Goal: Navigation & Orientation: Find specific page/section

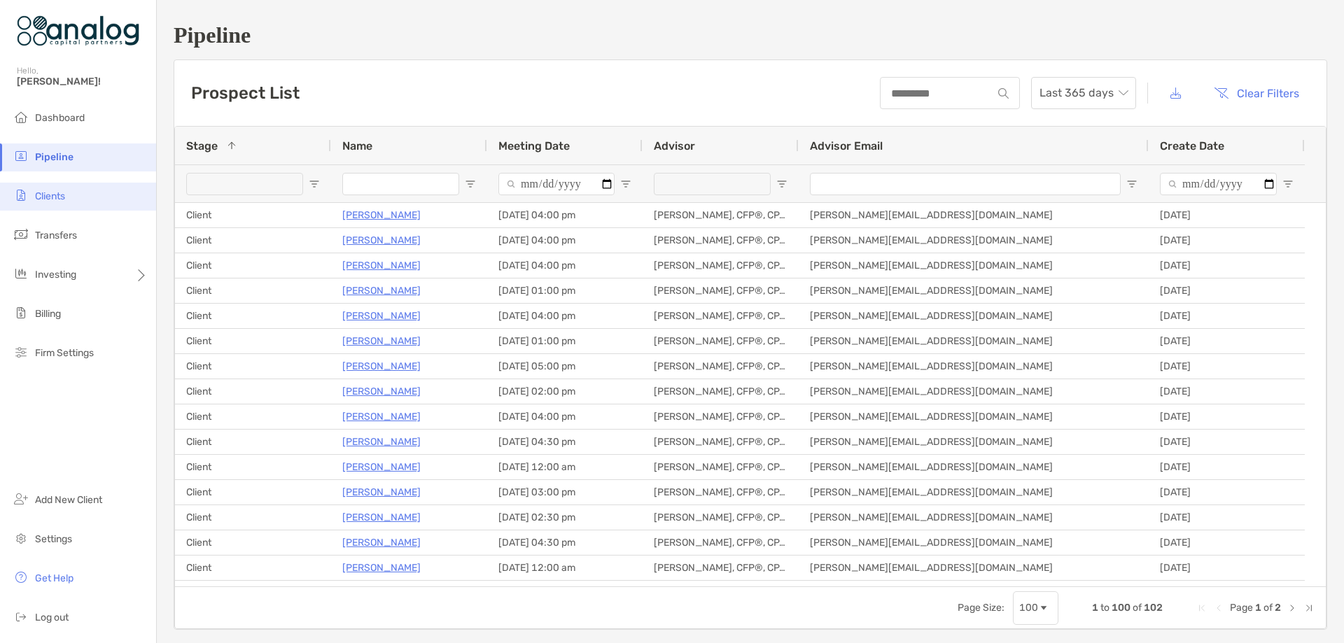
click at [70, 193] on li "Clients" at bounding box center [78, 197] width 156 height 28
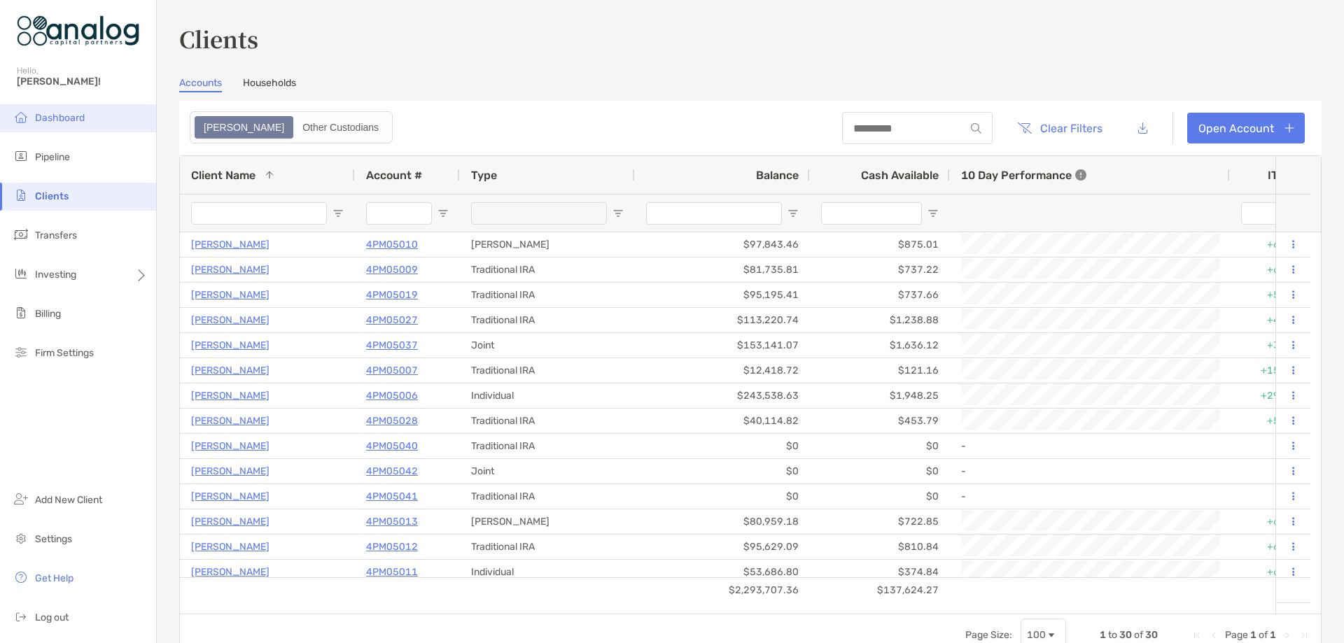
click at [73, 111] on li "Dashboard" at bounding box center [78, 118] width 156 height 28
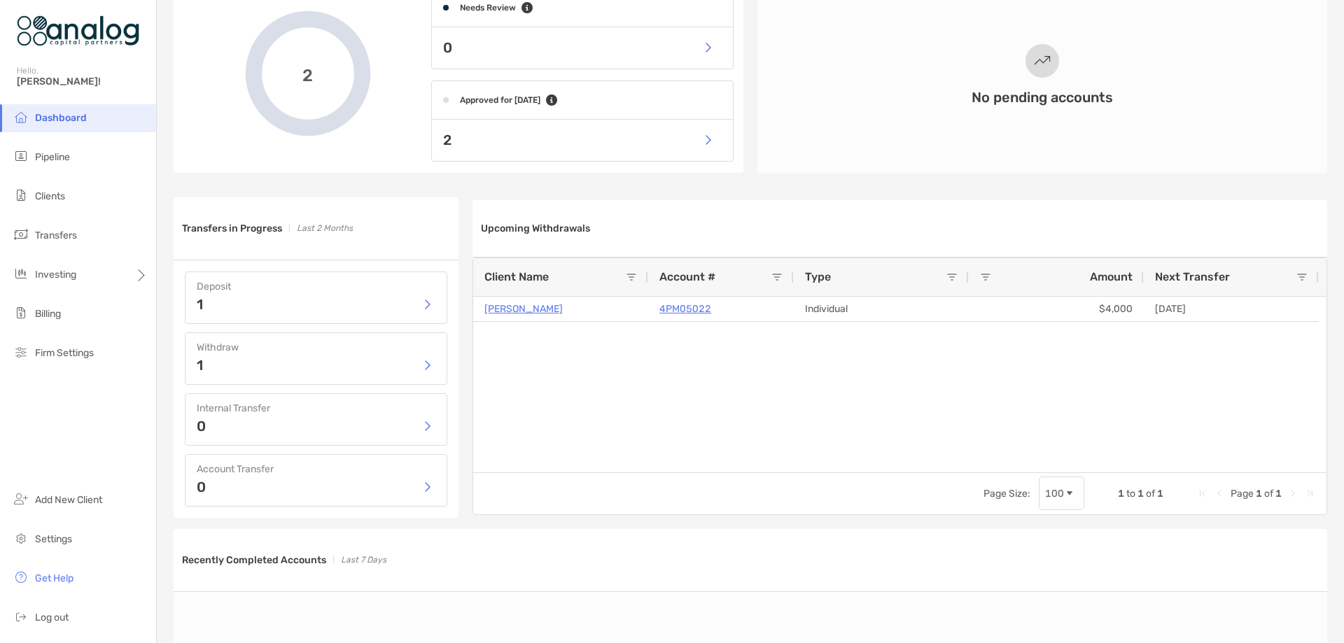
scroll to position [490, 0]
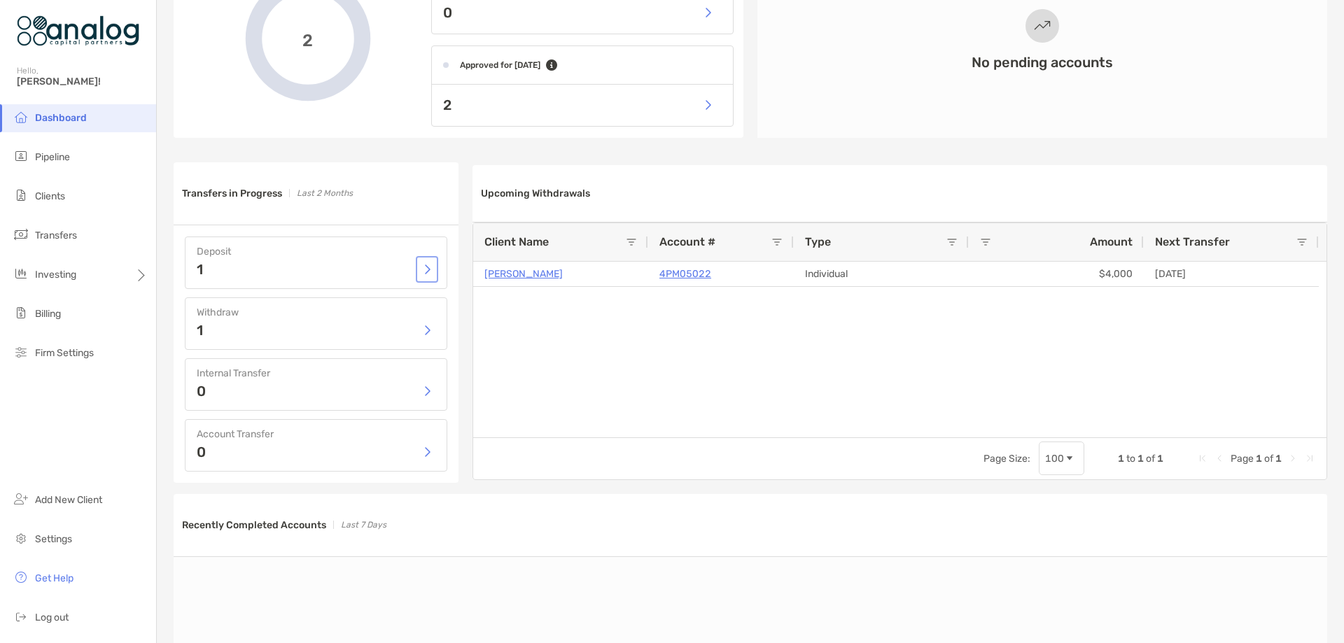
click at [423, 269] on button "button" at bounding box center [427, 269] width 17 height 21
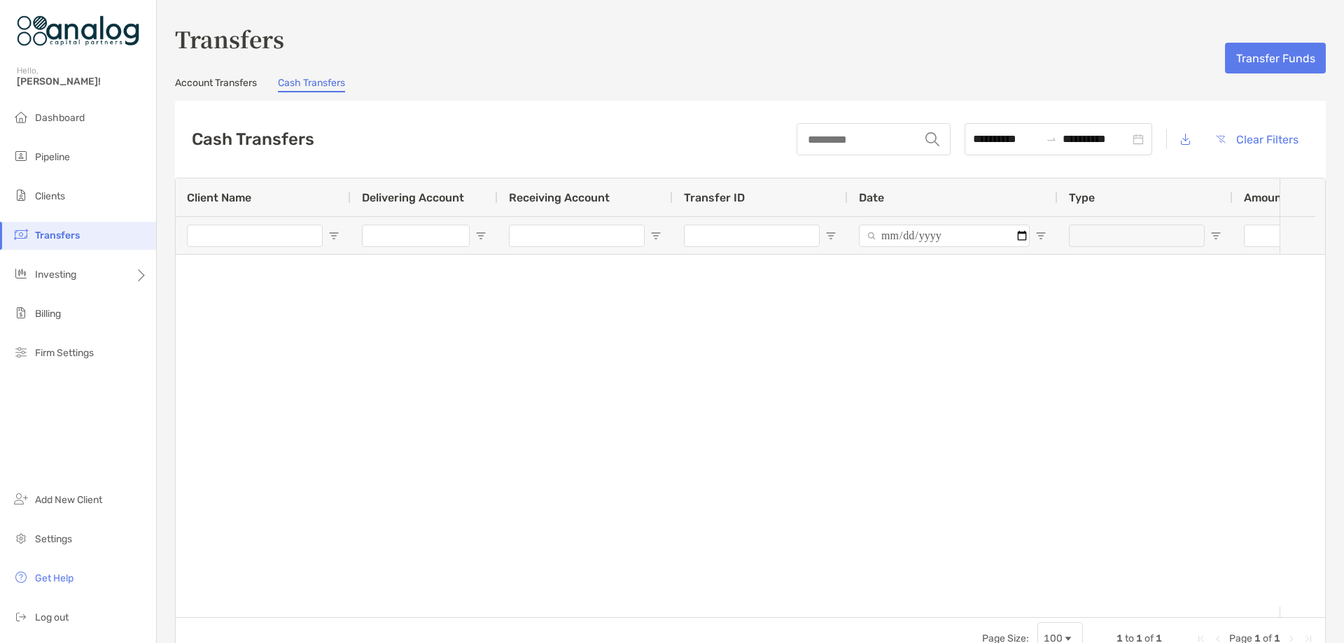
type input "**********"
click at [216, 83] on link "Account Transfers" at bounding box center [216, 84] width 82 height 15
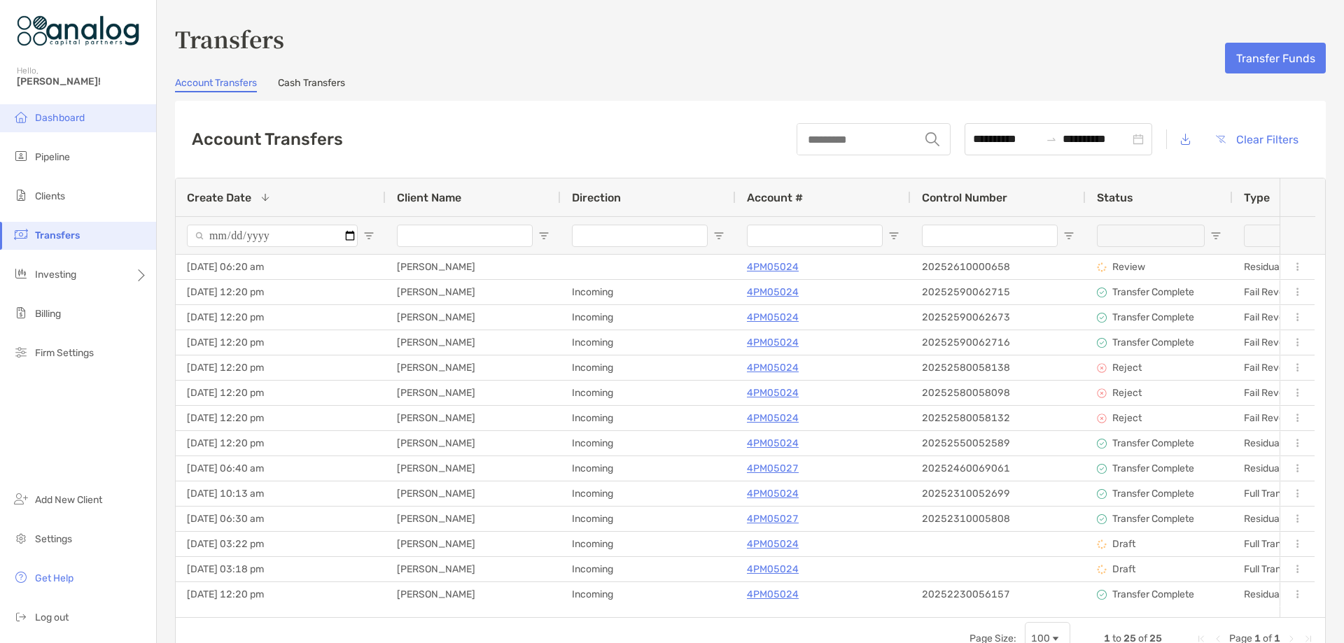
click at [61, 111] on li "Dashboard" at bounding box center [78, 118] width 156 height 28
